Goal: Unclear: Browse casually

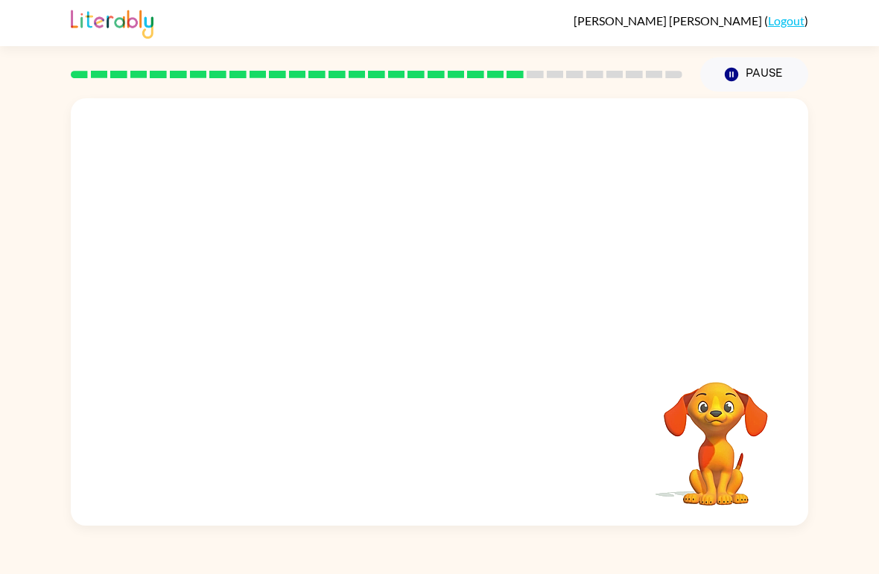
click at [294, 305] on video "Your browser must support playing .mp4 files to use Literably. Please try using…" at bounding box center [439, 224] width 737 height 252
click at [308, 315] on video "Your browser must support playing .mp4 files to use Literably. Please try using…" at bounding box center [439, 224] width 737 height 252
click at [350, 325] on video "Your browser must support playing .mp4 files to use Literably. Please try using…" at bounding box center [439, 224] width 737 height 252
click at [295, 314] on video "Your browser must support playing .mp4 files to use Literably. Please try using…" at bounding box center [439, 224] width 737 height 252
click at [304, 316] on video "Your browser must support playing .mp4 files to use Literably. Please try using…" at bounding box center [439, 224] width 737 height 252
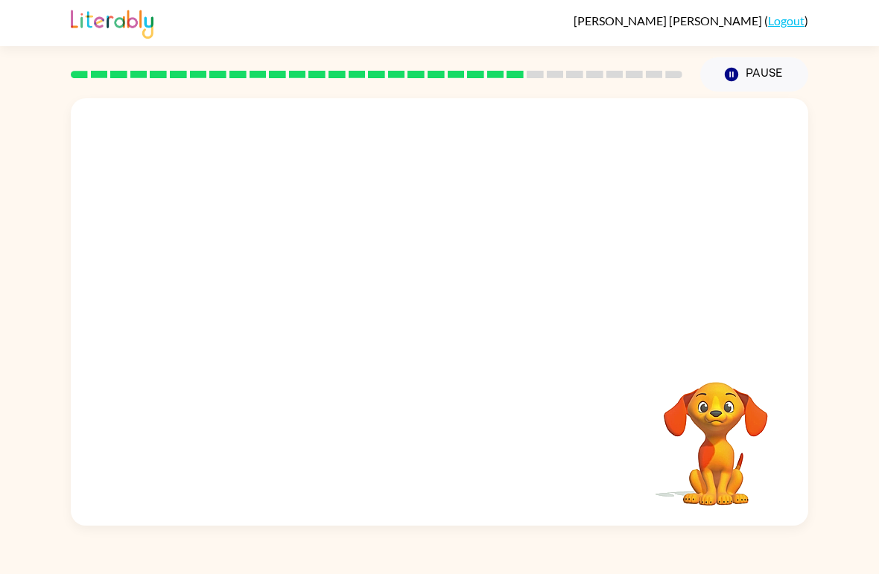
click at [306, 312] on video "Your browser must support playing .mp4 files to use Literably. Please try using…" at bounding box center [439, 224] width 737 height 252
click at [301, 314] on video "Your browser must support playing .mp4 files to use Literably. Please try using…" at bounding box center [439, 224] width 737 height 252
click at [769, 399] on video "Your browser must support playing .mp4 files to use Literably. Please try using…" at bounding box center [715, 433] width 149 height 149
click at [438, 318] on icon "button" at bounding box center [440, 320] width 26 height 26
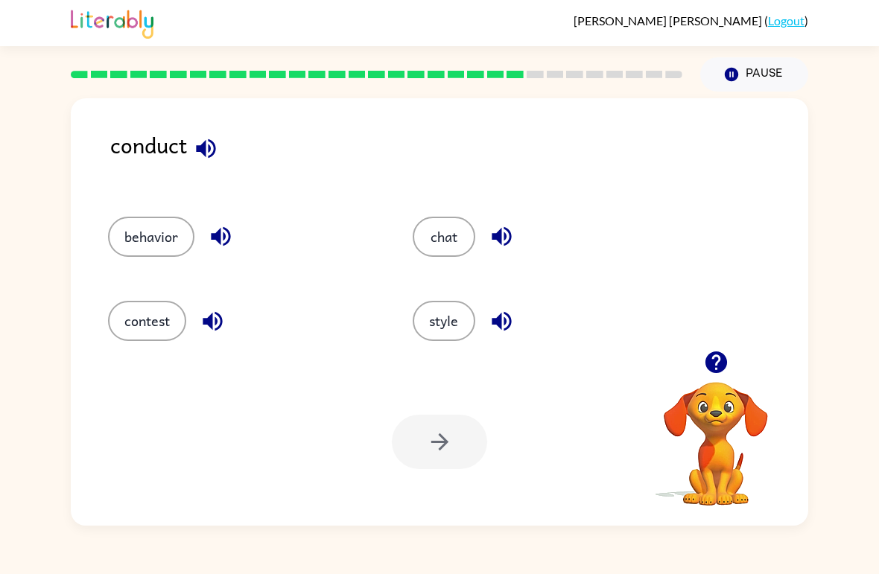
click at [150, 250] on button "behavior" at bounding box center [151, 237] width 86 height 40
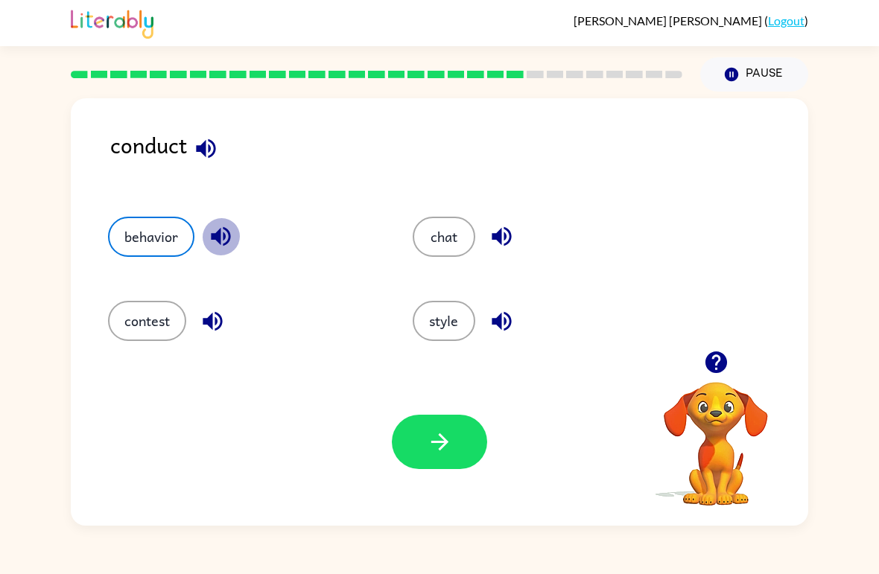
click at [223, 229] on icon "button" at bounding box center [221, 236] width 26 height 26
click at [203, 328] on icon "button" at bounding box center [213, 321] width 26 height 26
click at [500, 243] on icon "button" at bounding box center [501, 236] width 19 height 19
click at [509, 334] on icon "button" at bounding box center [502, 321] width 26 height 26
click at [430, 411] on div "Your browser must support playing .mp4 files to use Literably. Please try using…" at bounding box center [439, 442] width 737 height 168
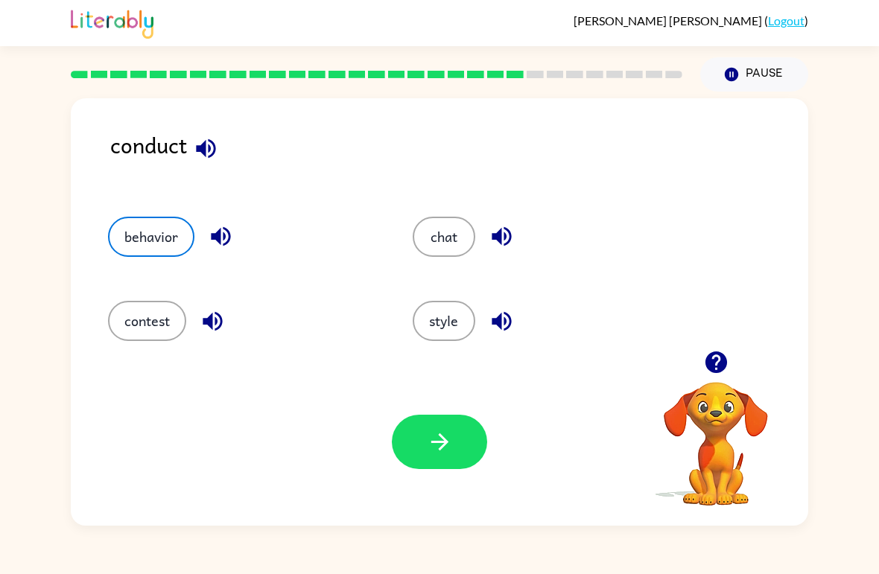
click at [448, 447] on icon "button" at bounding box center [440, 442] width 26 height 26
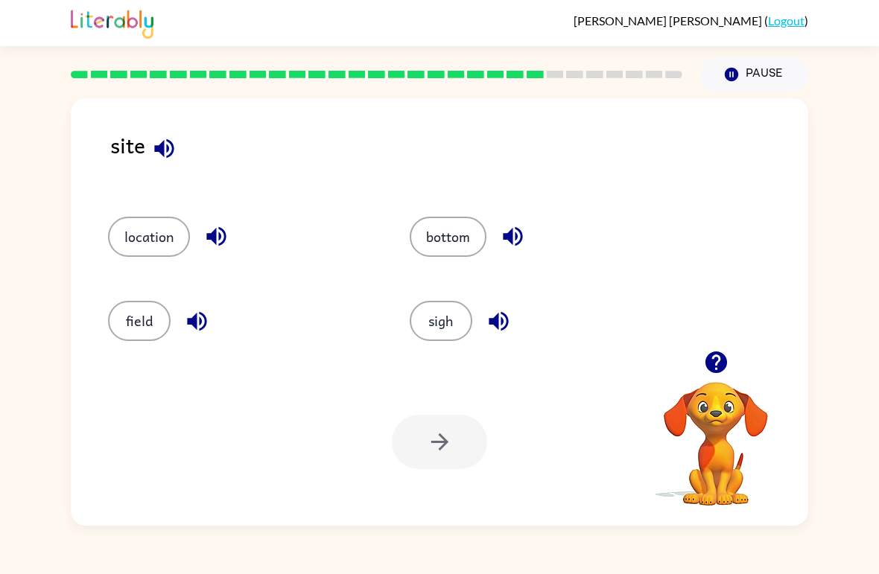
click at [120, 234] on button "location" at bounding box center [149, 237] width 82 height 40
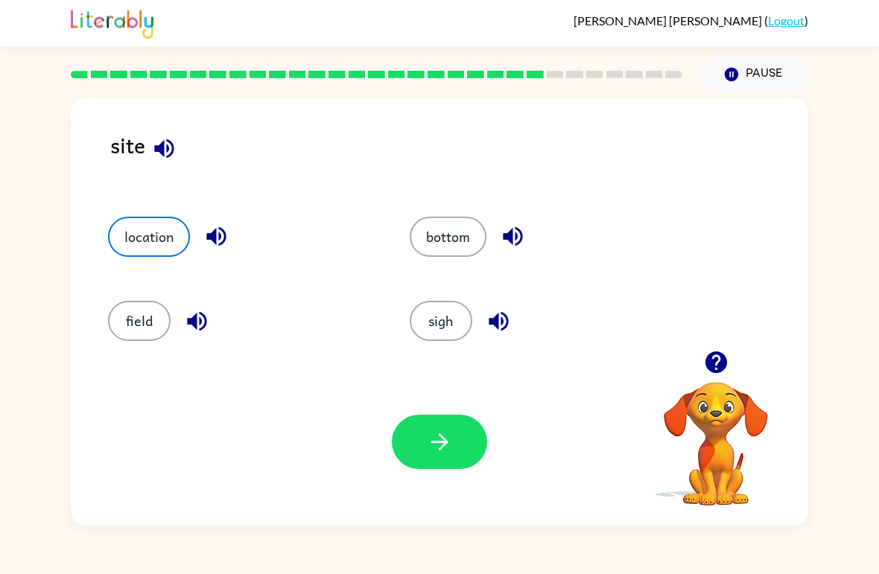
click at [442, 441] on icon "button" at bounding box center [440, 442] width 26 height 26
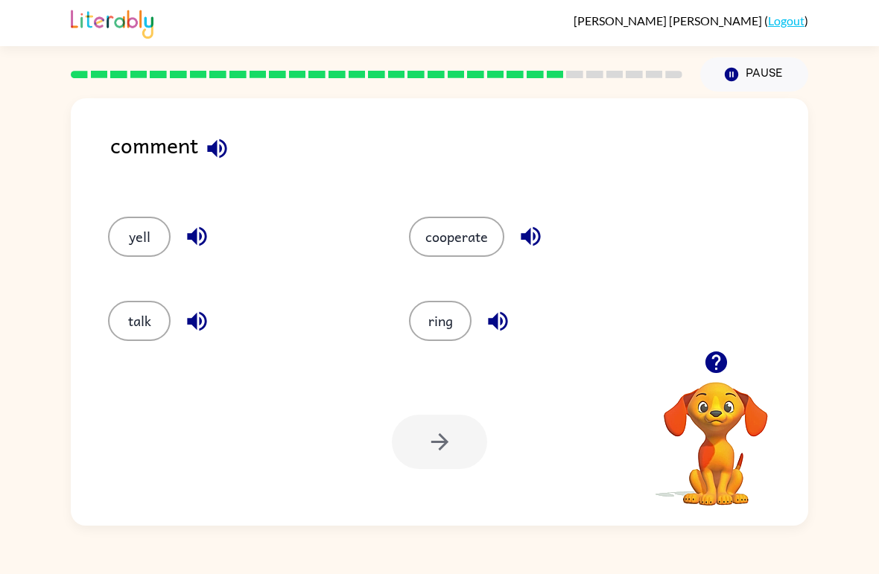
click at [134, 315] on button "talk" at bounding box center [139, 321] width 63 height 40
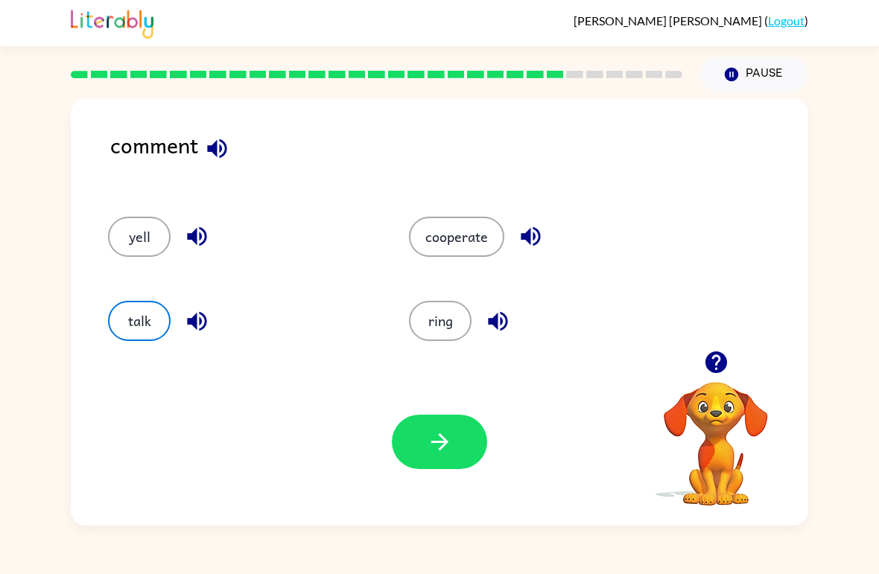
click at [410, 443] on button "button" at bounding box center [439, 442] width 95 height 54
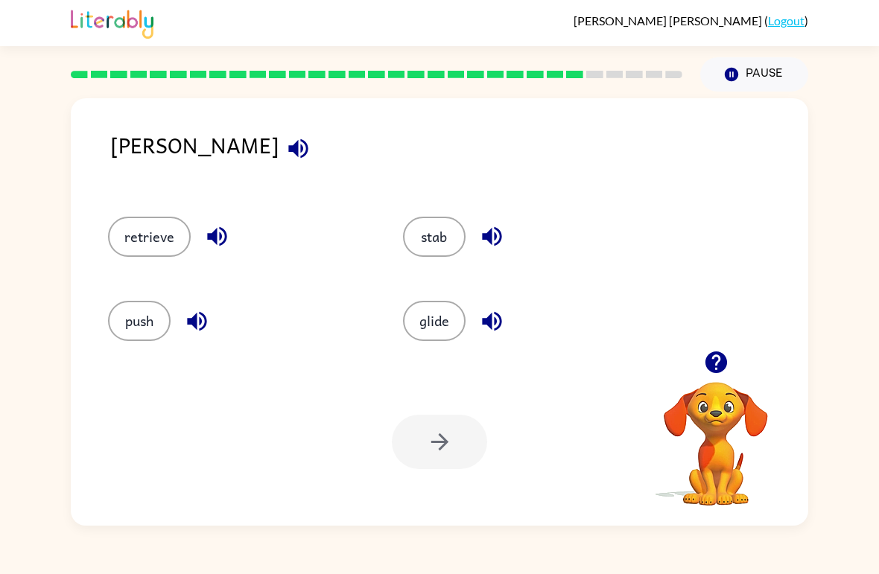
click at [138, 241] on button "retrieve" at bounding box center [149, 237] width 83 height 40
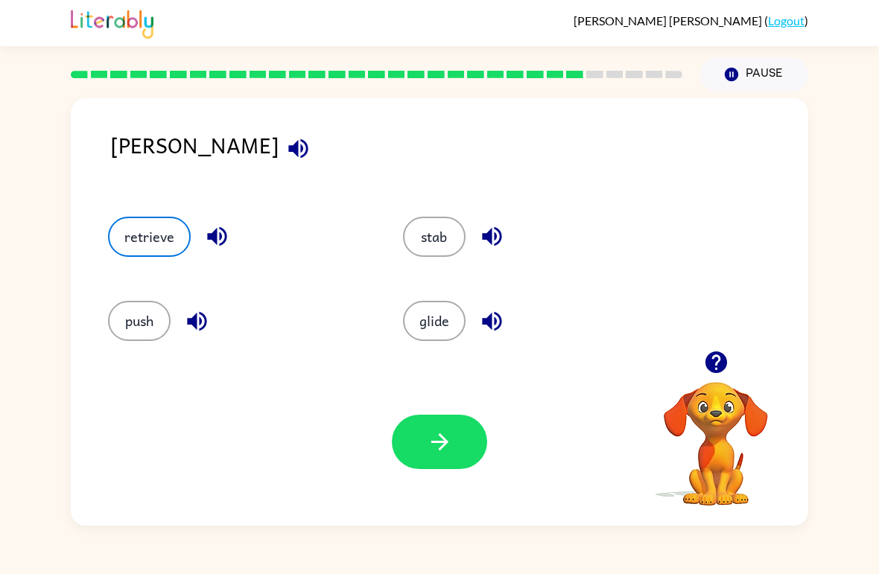
click at [431, 425] on button "button" at bounding box center [439, 442] width 95 height 54
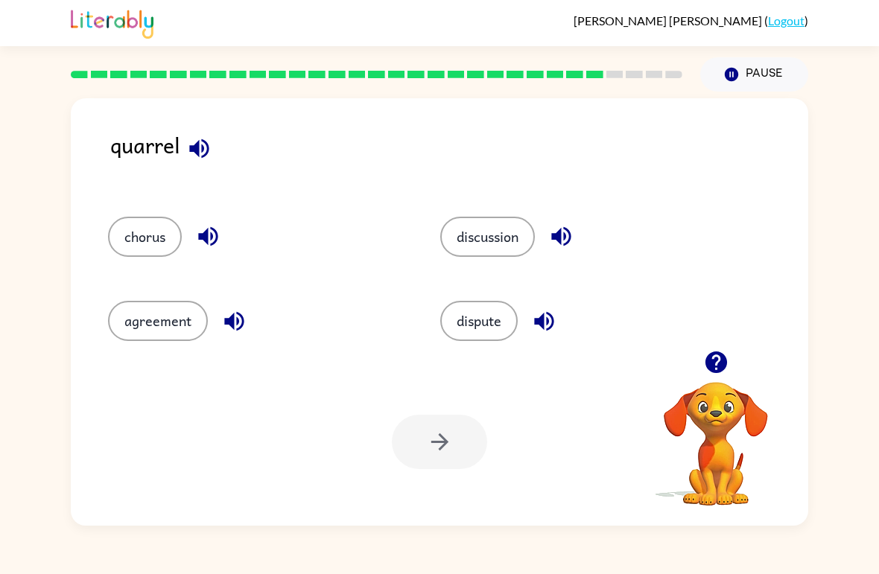
click at [428, 470] on div "Your browser must support playing .mp4 files to use Literably. Please try using…" at bounding box center [439, 442] width 737 height 168
click at [149, 230] on button "chorus" at bounding box center [145, 237] width 74 height 40
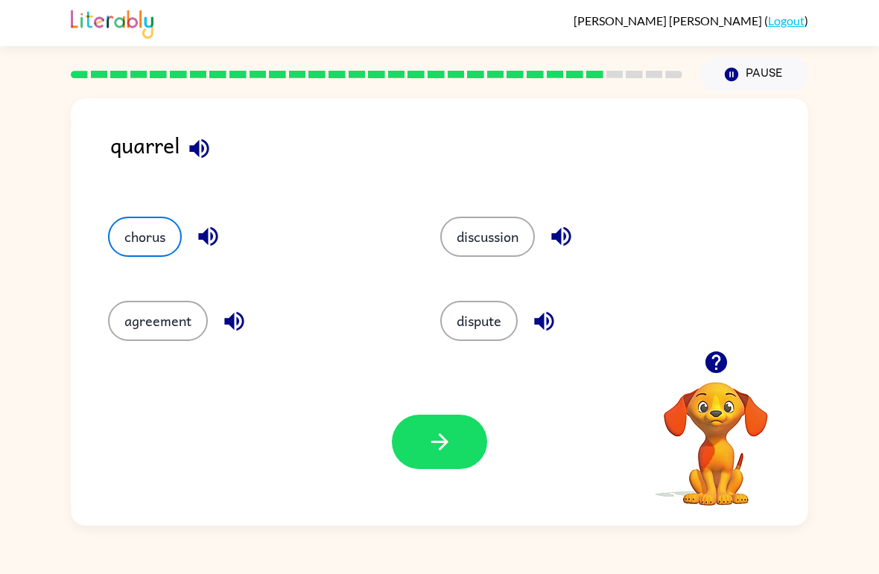
click at [446, 448] on icon "button" at bounding box center [440, 442] width 26 height 26
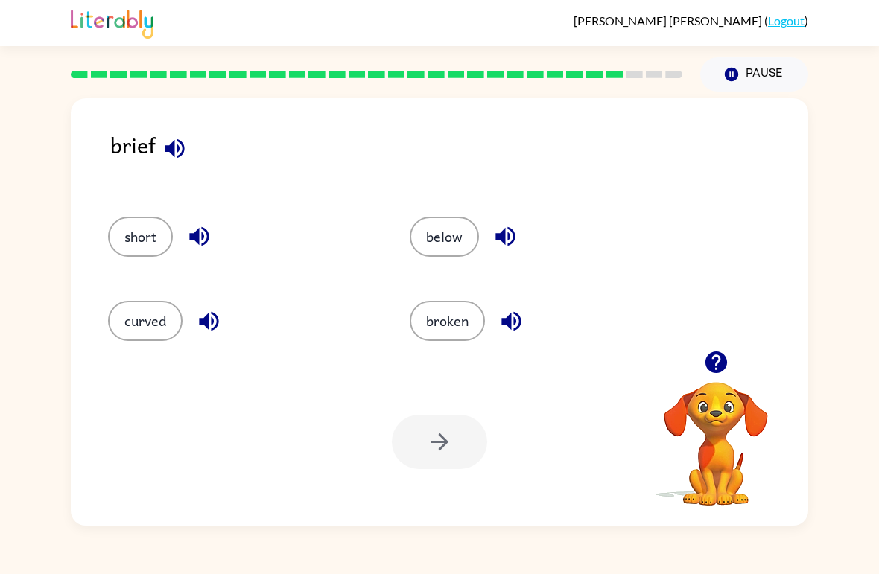
click at [164, 229] on button "short" at bounding box center [140, 237] width 65 height 40
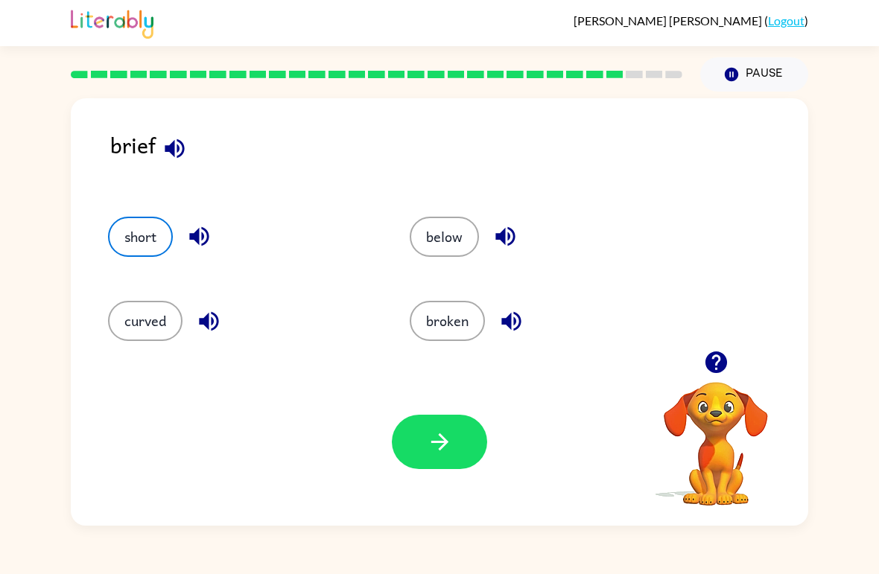
click at [150, 332] on button "curved" at bounding box center [145, 321] width 74 height 40
click at [471, 320] on button "broken" at bounding box center [447, 321] width 75 height 40
click at [451, 436] on icon "button" at bounding box center [440, 442] width 26 height 26
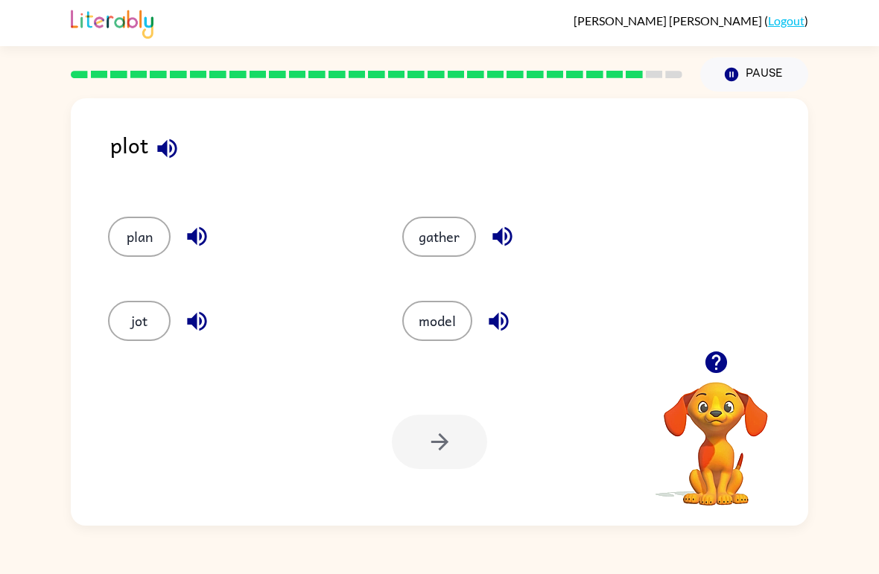
click at [445, 325] on button "model" at bounding box center [437, 321] width 70 height 40
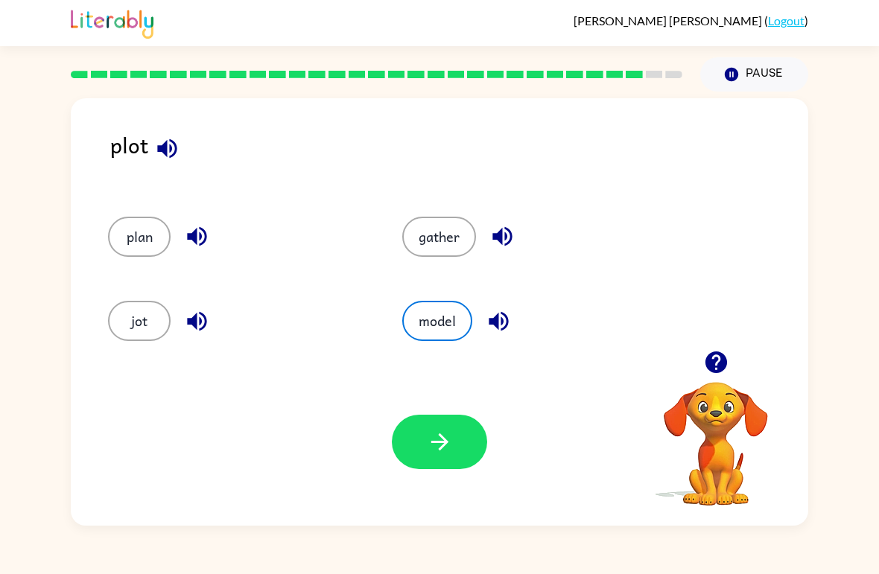
click at [441, 479] on div "Your browser must support playing .mp4 files to use Literably. Please try using…" at bounding box center [439, 442] width 737 height 168
click at [440, 325] on button "model" at bounding box center [437, 321] width 70 height 40
click at [462, 434] on button "button" at bounding box center [439, 442] width 95 height 54
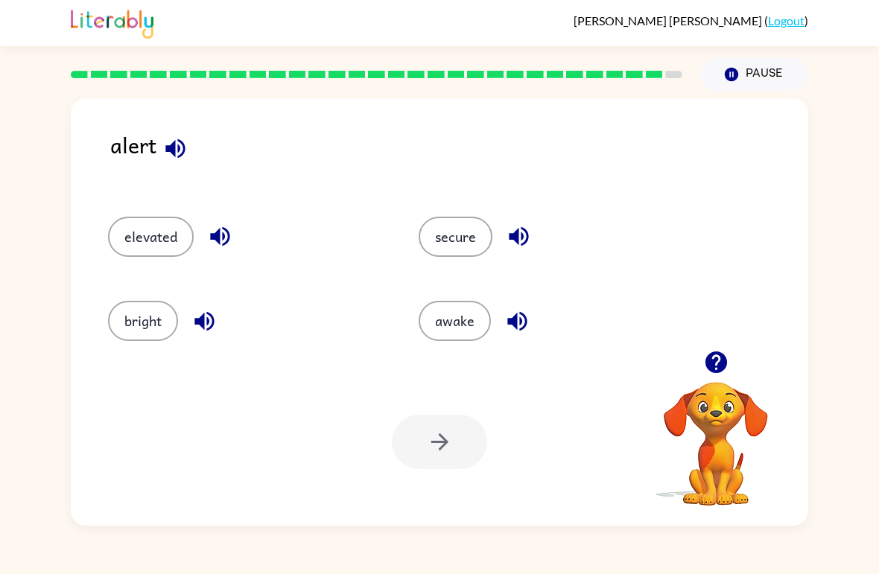
click at [445, 235] on button "secure" at bounding box center [456, 237] width 74 height 40
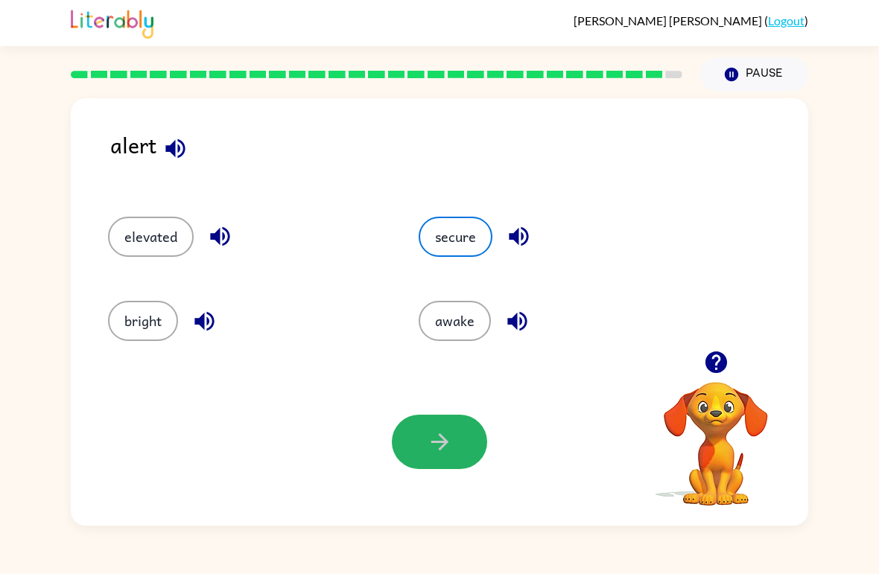
click at [452, 439] on icon "button" at bounding box center [440, 442] width 26 height 26
